Goal: Information Seeking & Learning: Learn about a topic

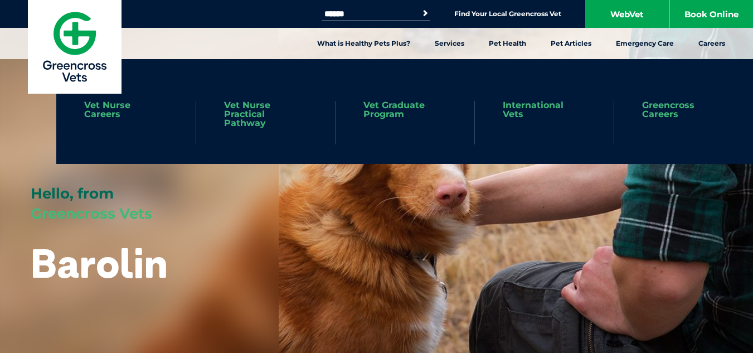
click at [127, 110] on link "Vet Nurse Careers" at bounding box center [126, 110] width 84 height 18
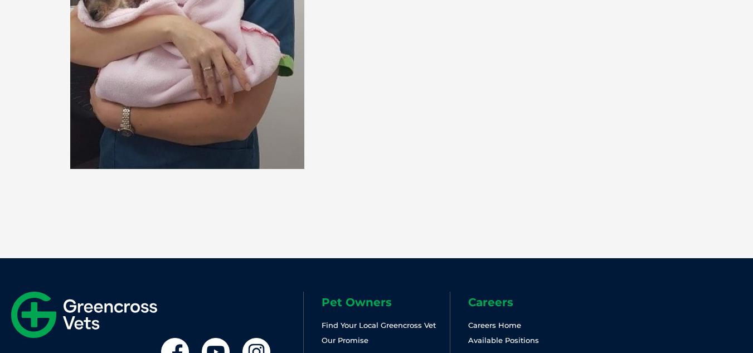
scroll to position [3117, 0]
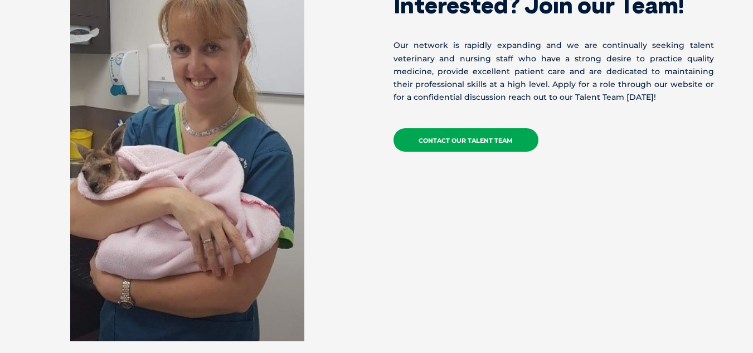
click at [455, 128] on link "Contact our Talent Team" at bounding box center [465, 139] width 145 height 23
click at [427, 128] on link "Contact our Talent Team" at bounding box center [465, 139] width 145 height 23
click at [466, 128] on link "Contact our Talent Team" at bounding box center [465, 139] width 145 height 23
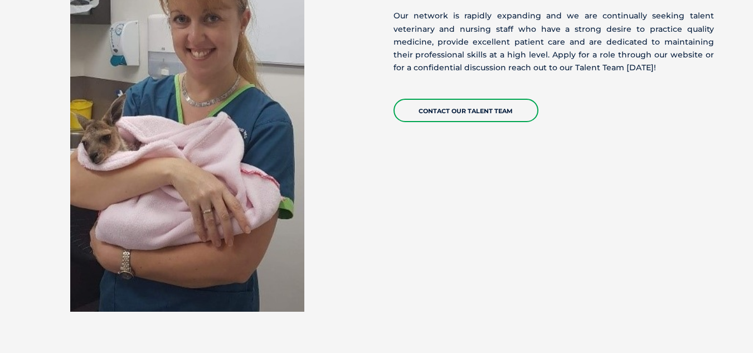
scroll to position [3147, 0]
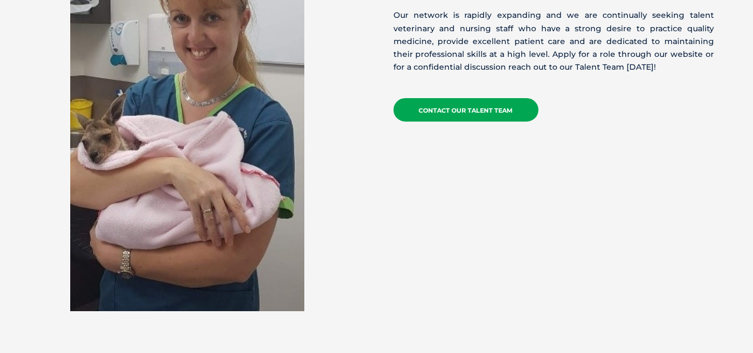
click at [448, 98] on link "Contact our Talent Team" at bounding box center [465, 109] width 145 height 23
click at [447, 98] on link "Contact our Talent Team" at bounding box center [465, 109] width 145 height 23
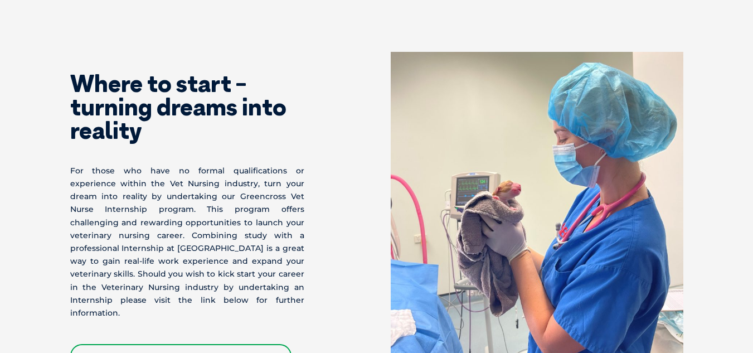
scroll to position [2649, 0]
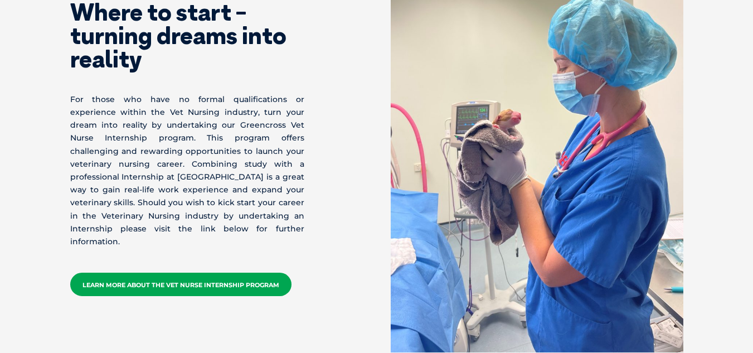
click at [247, 272] on link "Learn More about the Vet Nurse Internship Program" at bounding box center [180, 283] width 221 height 23
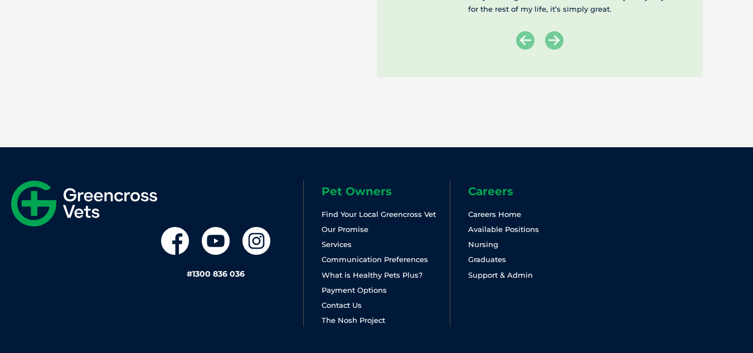
scroll to position [2187, 0]
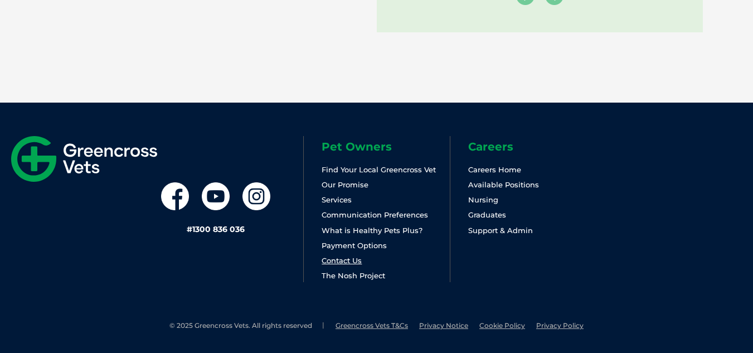
click at [329, 260] on link "Contact Us" at bounding box center [342, 260] width 40 height 9
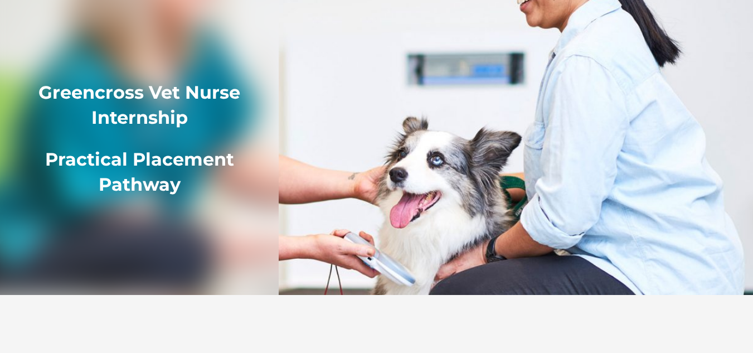
scroll to position [0, 0]
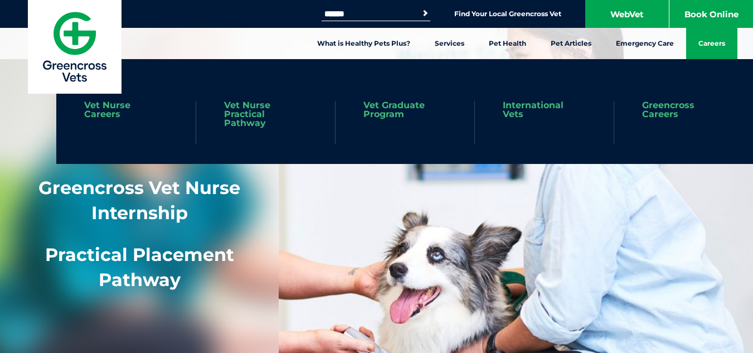
click at [708, 43] on link "Careers" at bounding box center [711, 43] width 51 height 31
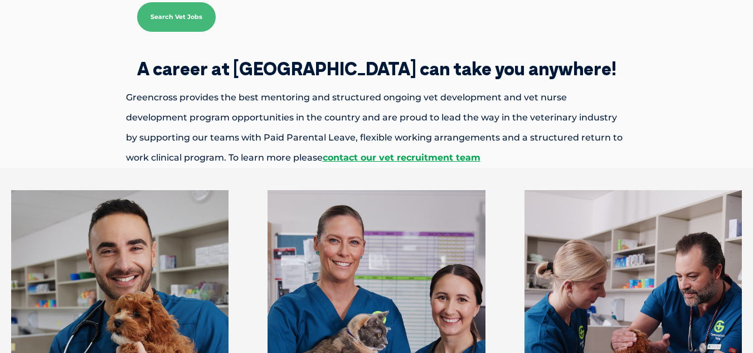
scroll to position [328, 0]
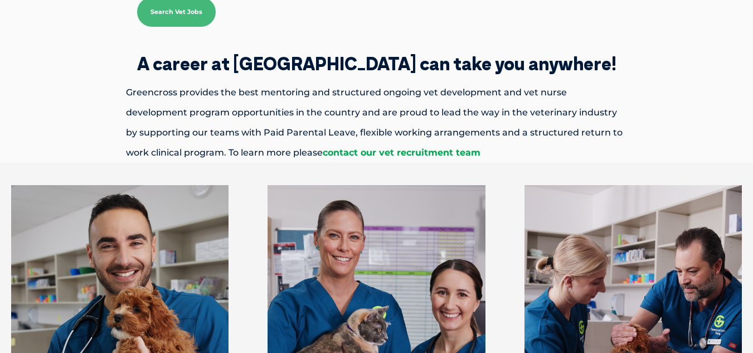
click at [345, 153] on link "contact our vet recruitment team" at bounding box center [402, 152] width 158 height 11
click at [368, 152] on link "contact our vet recruitment team" at bounding box center [402, 152] width 158 height 11
click at [385, 147] on link "contact our vet recruitment team" at bounding box center [402, 152] width 158 height 11
click at [387, 157] on link "contact our vet recruitment team" at bounding box center [402, 152] width 158 height 11
click at [340, 150] on link "contact our vet recruitment team" at bounding box center [402, 152] width 158 height 11
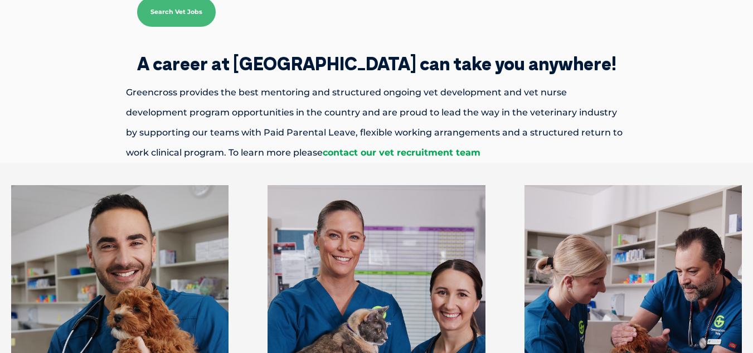
click at [340, 150] on link "contact our vet recruitment team" at bounding box center [402, 152] width 158 height 11
click at [323, 157] on link "contact our vet recruitment team" at bounding box center [402, 152] width 158 height 11
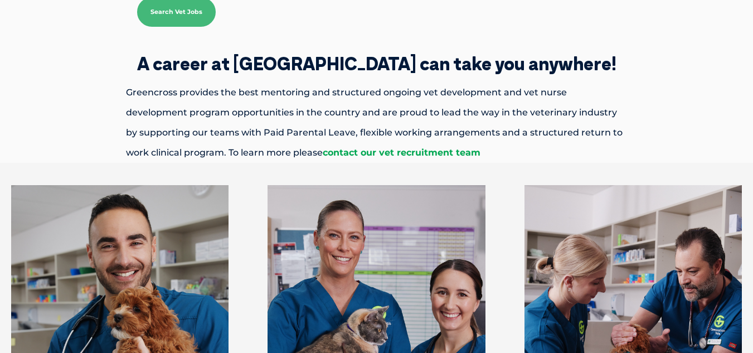
click at [323, 157] on link "contact our vet recruitment team" at bounding box center [402, 152] width 158 height 11
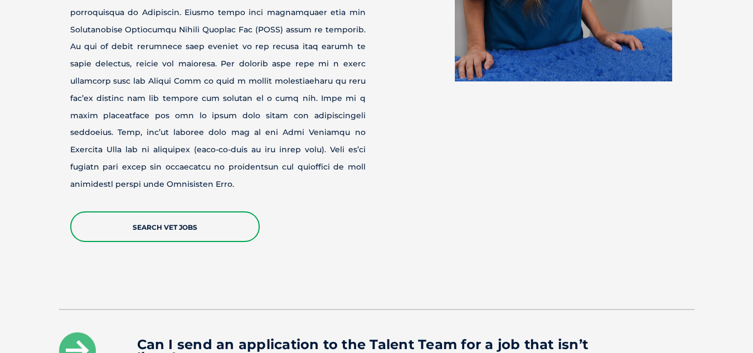
scroll to position [1293, 0]
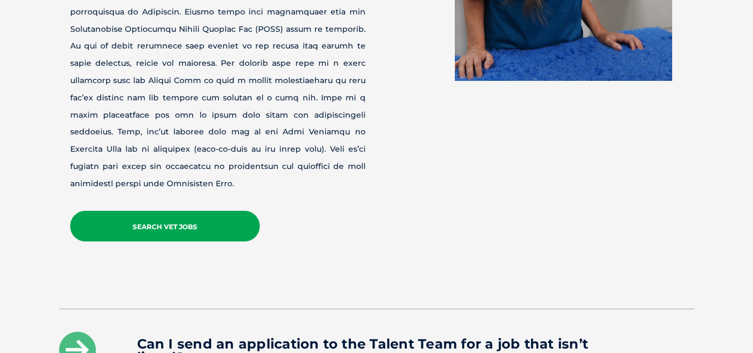
click at [201, 211] on link "Search Vet Jobs" at bounding box center [164, 226] width 189 height 31
